Goal: Information Seeking & Learning: Check status

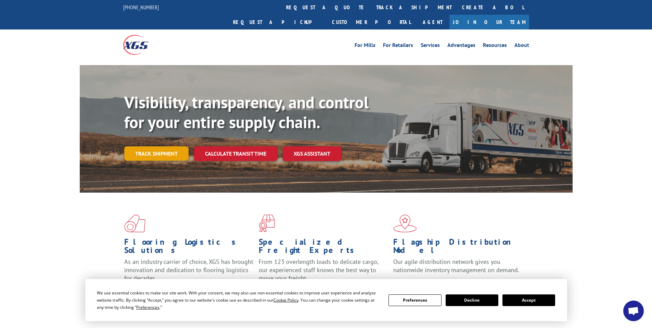
click at [166, 146] on link "Track shipment" at bounding box center [156, 153] width 64 height 14
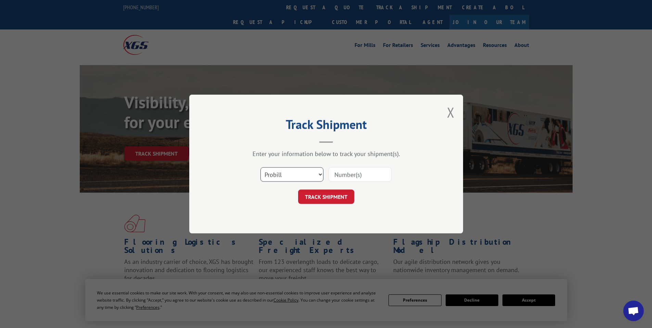
click at [303, 173] on select "Select category... Probill BOL PO" at bounding box center [291, 174] width 63 height 14
select select "bol"
click at [260, 167] on select "Select category... Probill BOL PO" at bounding box center [291, 174] width 63 height 14
click at [336, 176] on input at bounding box center [360, 174] width 63 height 14
paste input "6026269"
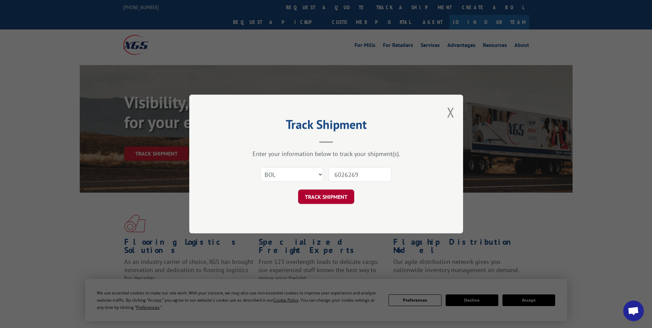
type input "6026269"
click at [334, 200] on button "TRACK SHIPMENT" at bounding box center [326, 196] width 56 height 14
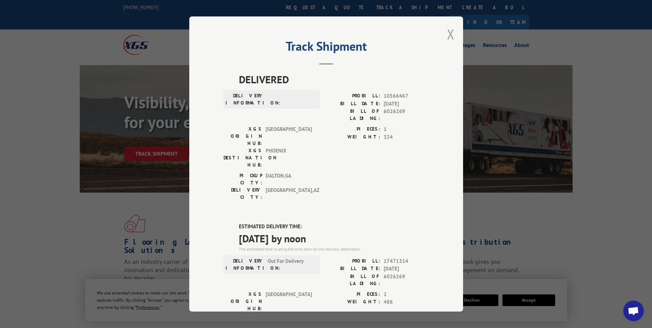
click at [447, 37] on button "Close modal" at bounding box center [451, 34] width 8 height 18
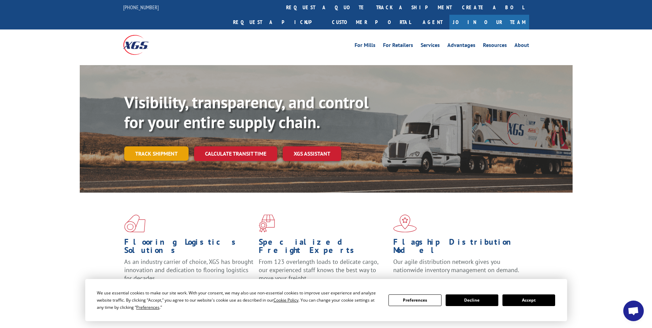
click at [173, 146] on link "Track shipment" at bounding box center [156, 153] width 64 height 14
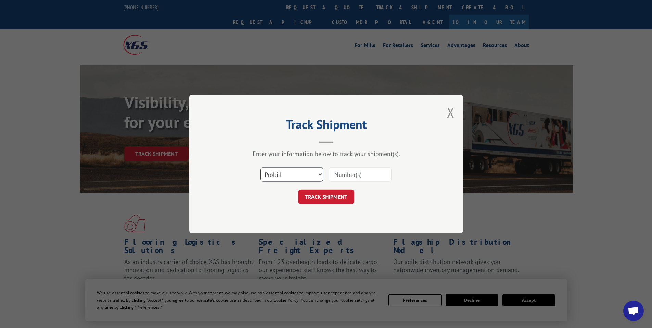
click at [296, 173] on select "Select category... Probill BOL PO" at bounding box center [291, 174] width 63 height 14
select select "bol"
click at [260, 167] on select "Select category... Probill BOL PO" at bounding box center [291, 174] width 63 height 14
click at [347, 175] on input at bounding box center [360, 174] width 63 height 14
paste input "6049512"
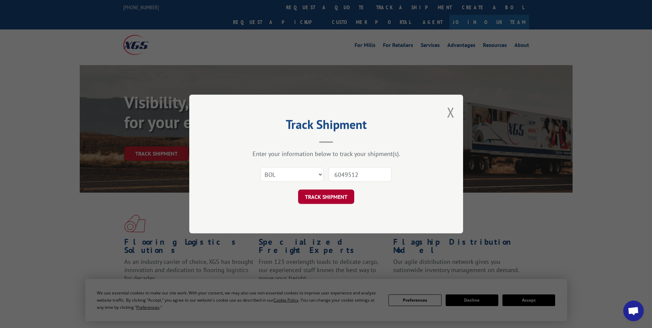
type input "6049512"
click at [329, 198] on button "TRACK SHIPMENT" at bounding box center [326, 196] width 56 height 14
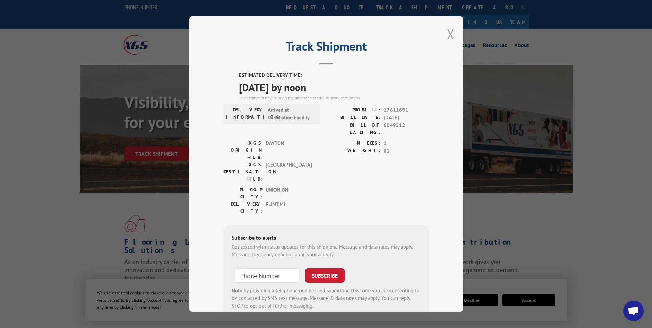
click at [450, 35] on button "Close modal" at bounding box center [451, 34] width 8 height 18
